Goal: Transaction & Acquisition: Purchase product/service

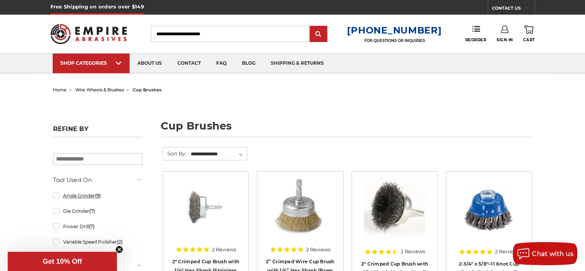
click at [81, 196] on link "Angle Grinder (9)" at bounding box center [97, 195] width 89 height 13
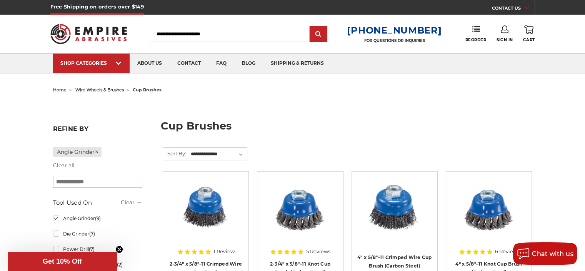
click at [113, 89] on span "wire wheels & brushes" at bounding box center [99, 89] width 48 height 5
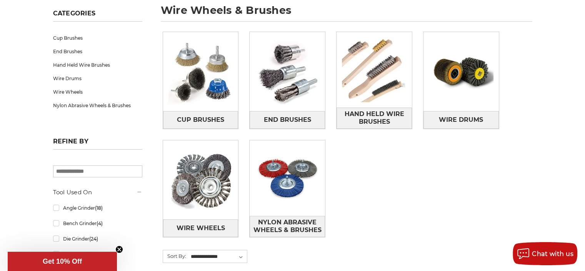
click at [464, 174] on div "Cup Brushes End Brushes Hand Held Wire Brushes Wire Drums Wire Wheels" at bounding box center [347, 140] width 381 height 229
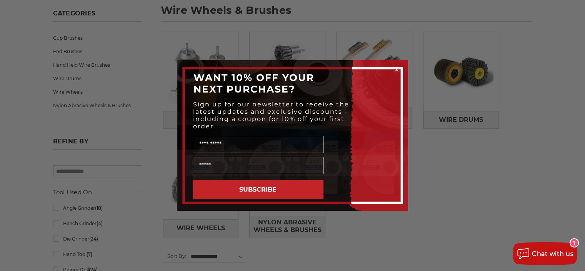
click at [396, 69] on circle "Close dialog" at bounding box center [396, 69] width 7 height 7
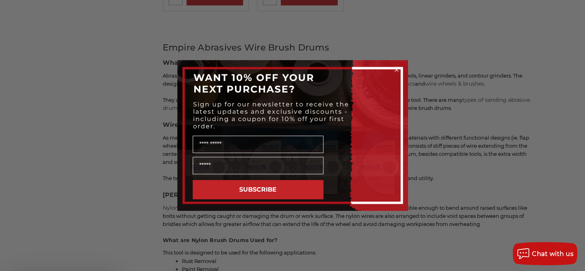
scroll to position [346, 0]
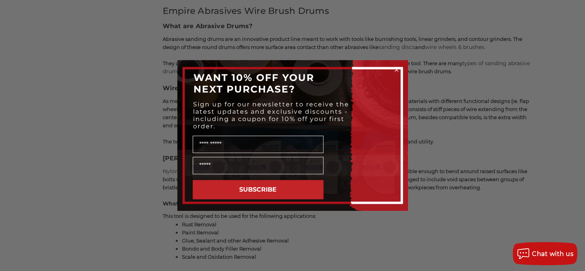
click at [396, 70] on circle "Close dialog" at bounding box center [396, 69] width 7 height 7
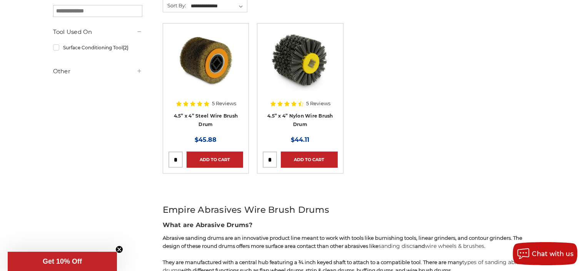
scroll to position [77, 0]
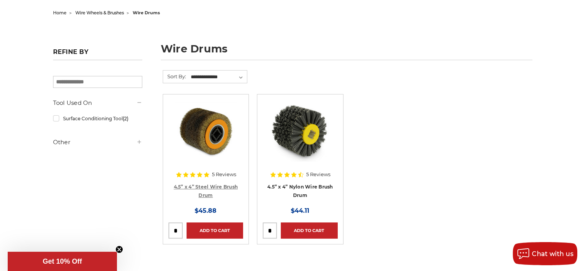
click at [211, 184] on link "4.5” x 4” Steel Wire Brush Drum" at bounding box center [206, 191] width 64 height 15
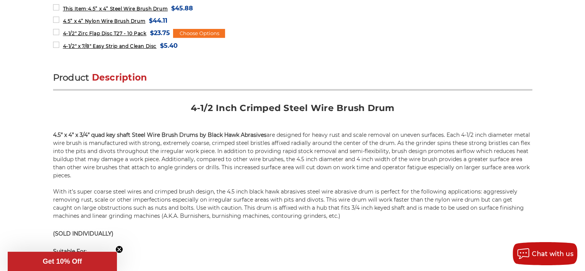
scroll to position [423, 0]
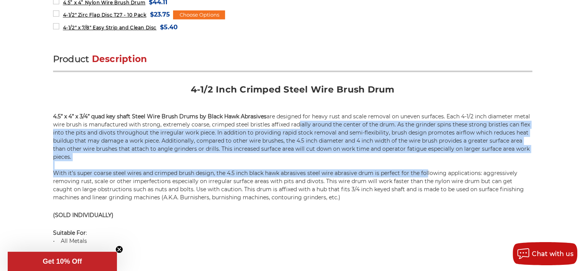
drag, startPoint x: 313, startPoint y: 123, endPoint x: 426, endPoint y: 171, distance: 123.5
click at [426, 171] on p "4.5” x 4” x 3/4” quad key shaft Steel Wire Brush Drums by Black Hawk Abrasives …" at bounding box center [293, 156] width 480 height 89
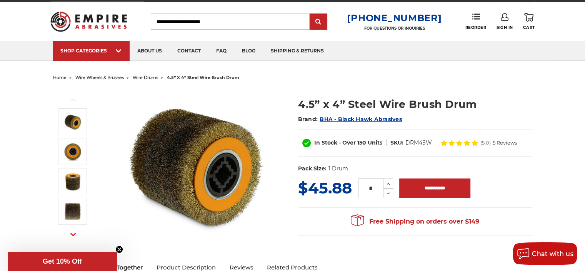
scroll to position [0, 0]
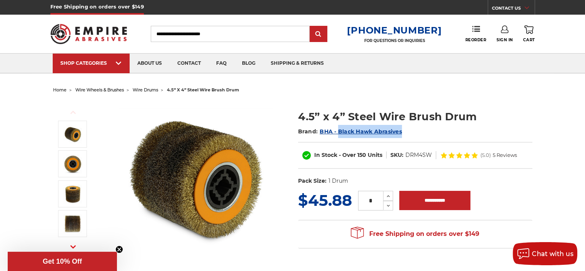
drag, startPoint x: 416, startPoint y: 131, endPoint x: 343, endPoint y: 134, distance: 73.2
click at [338, 134] on h2 "Brand: BHA - Black Hawk Abrasives" at bounding box center [415, 131] width 234 height 13
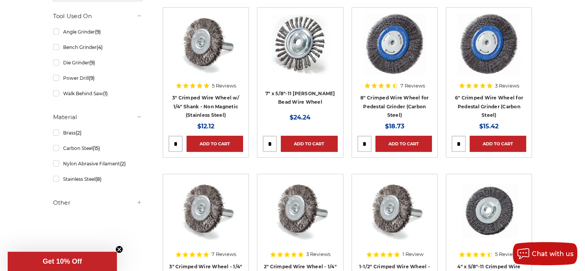
scroll to position [77, 0]
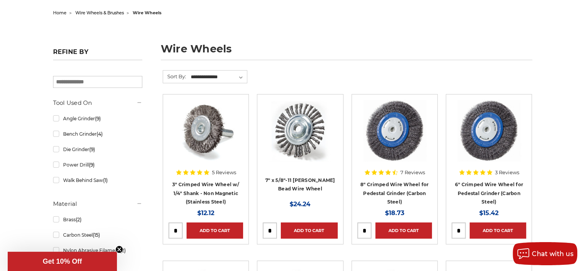
click at [52, 117] on aside "Refine by × Browse by Choose Your Grit, Grit & more Hide Filters Show Filters T…" at bounding box center [97, 175] width 97 height 262
click at [54, 119] on link "Angle Grinder (9)" at bounding box center [97, 118] width 89 height 13
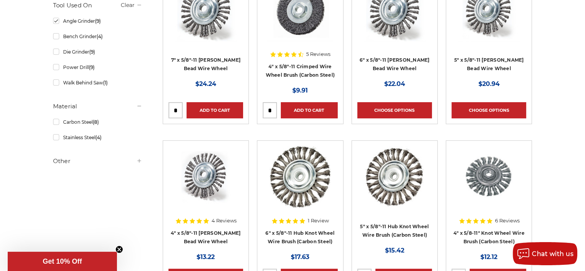
scroll to position [115, 0]
